Goal: Task Accomplishment & Management: Manage account settings

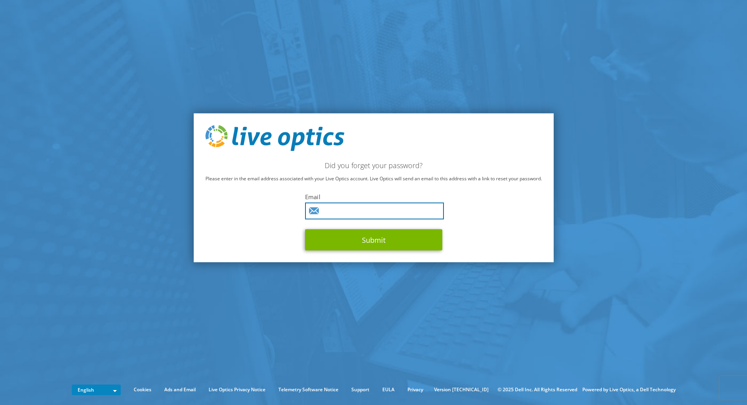
click at [351, 204] on input "text" at bounding box center [374, 210] width 139 height 17
type input "ajaypar@cdwg.com"
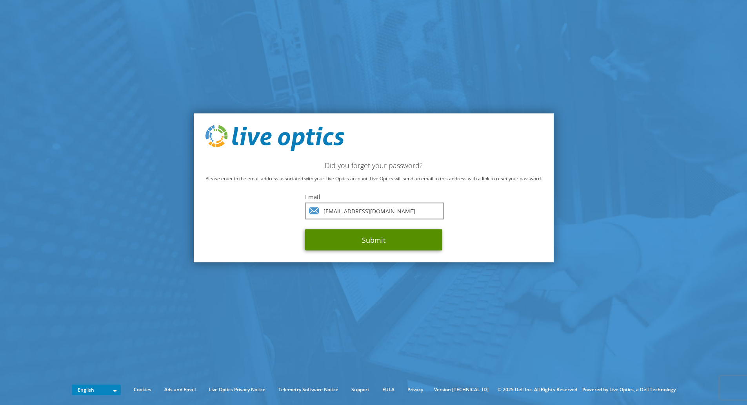
click at [389, 235] on button "Submit" at bounding box center [373, 239] width 137 height 21
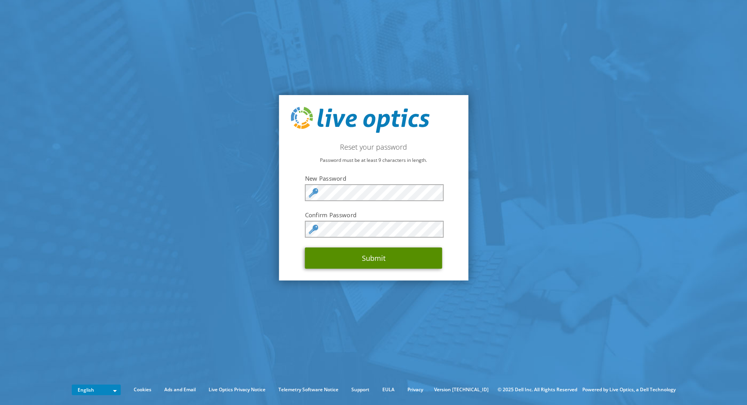
click at [328, 263] on button "Submit" at bounding box center [373, 257] width 137 height 21
